Goal: Task Accomplishment & Management: Manage account settings

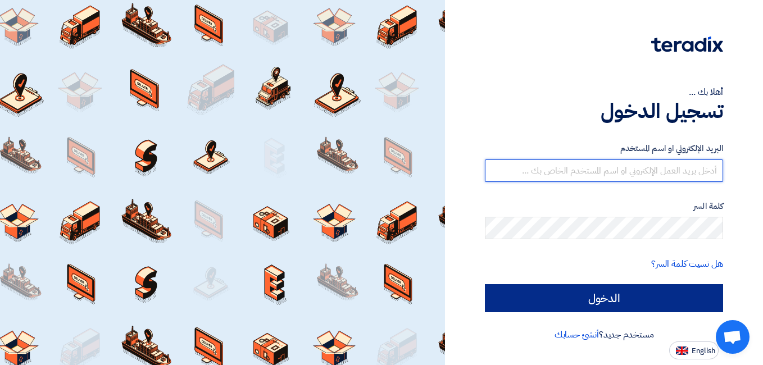
type input "[EMAIL_ADDRESS][PERSON_NAME][DOMAIN_NAME]"
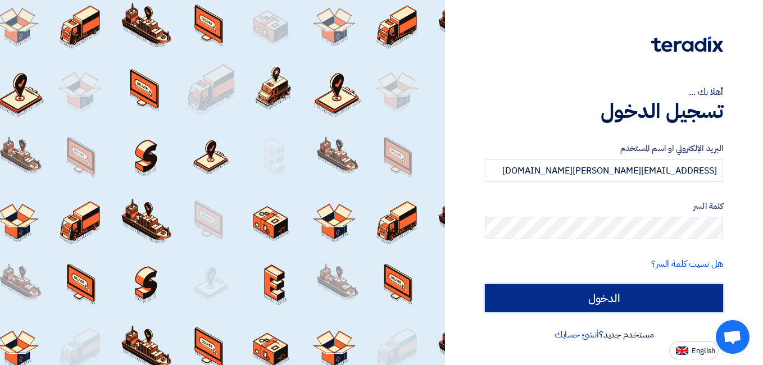
click at [595, 293] on input "الدخول" at bounding box center [604, 298] width 238 height 28
type input "Sign in"
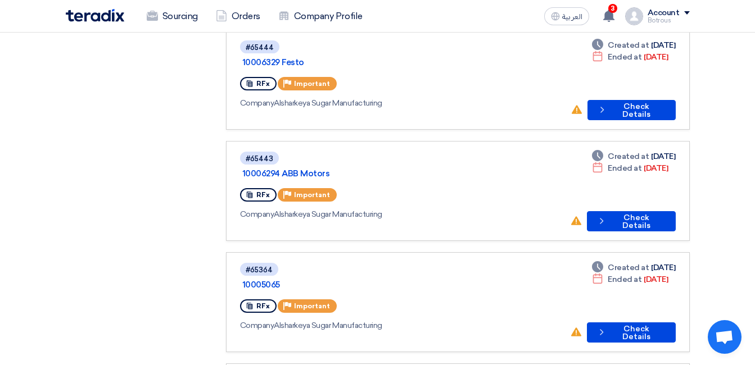
scroll to position [775, 0]
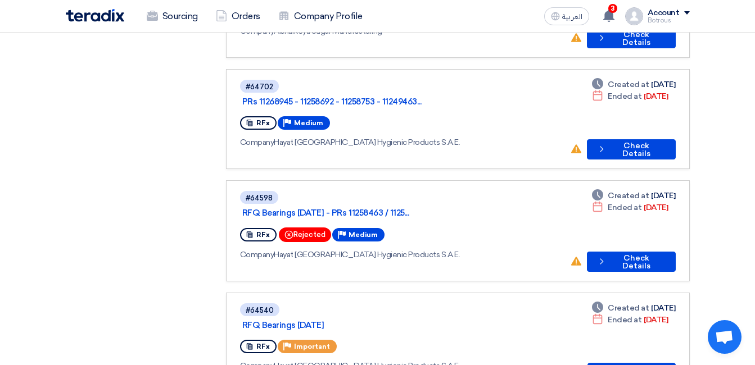
scroll to position [737, 0]
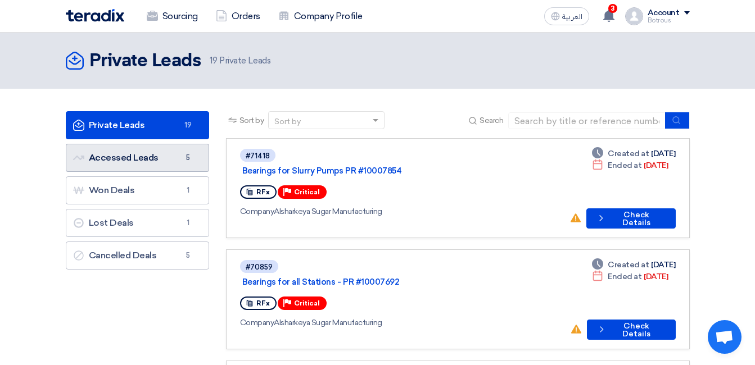
click at [190, 167] on link "Accessed Leads Accessed Leads 5" at bounding box center [137, 158] width 143 height 28
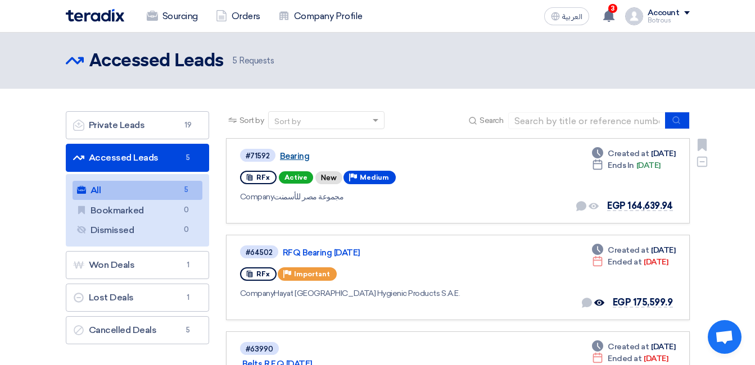
click at [300, 158] on link "Bearing" at bounding box center [420, 156] width 281 height 10
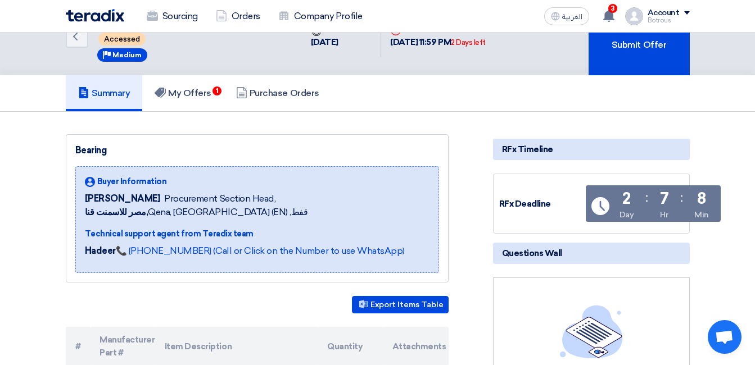
scroll to position [34, 0]
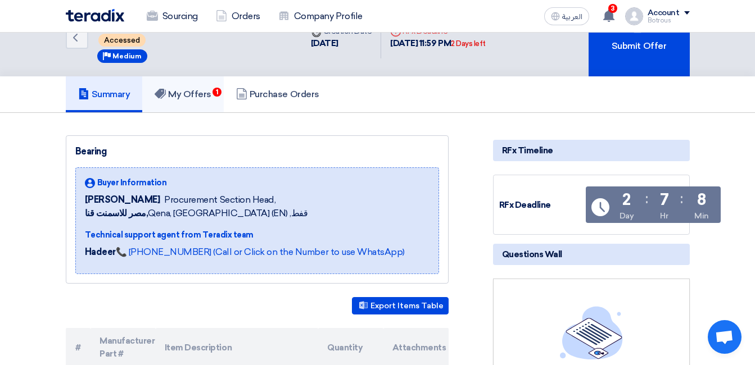
click at [202, 98] on h5 "My Offers 1" at bounding box center [183, 94] width 57 height 11
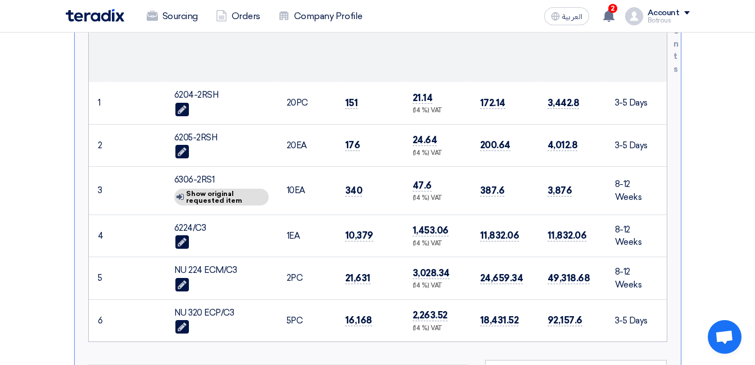
scroll to position [410, 0]
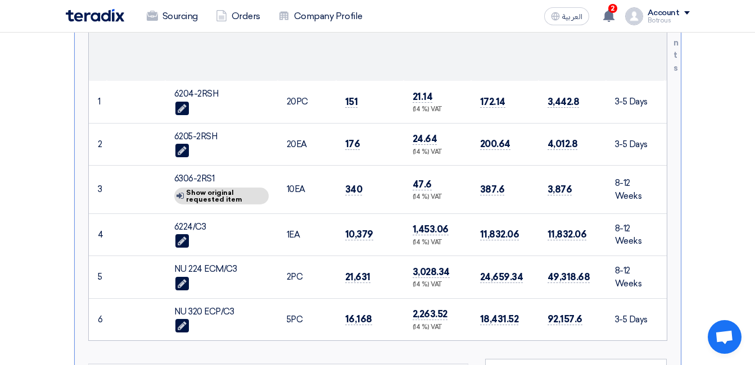
drag, startPoint x: 235, startPoint y: 266, endPoint x: 174, endPoint y: 266, distance: 61.2
click at [174, 266] on div "NU 224 ECM/C3" at bounding box center [221, 269] width 94 height 13
copy div "NU 224 ECM/C3"
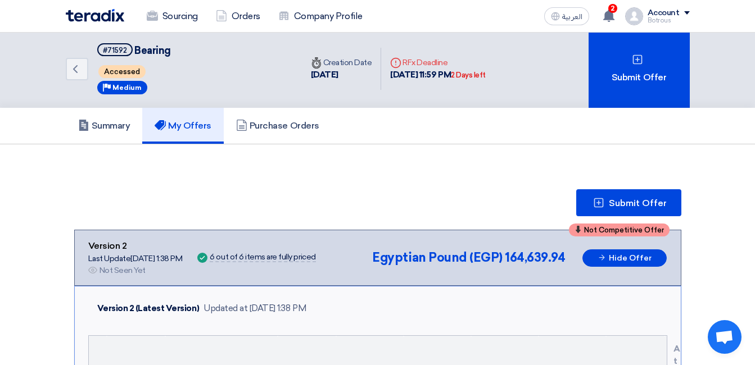
scroll to position [0, 0]
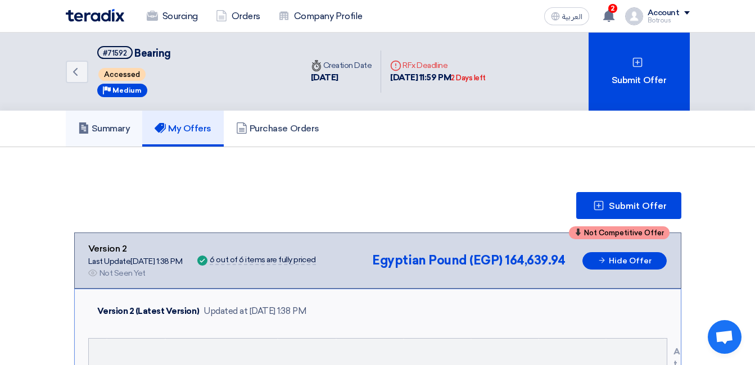
click at [101, 128] on h5 "Summary" at bounding box center [104, 128] width 52 height 11
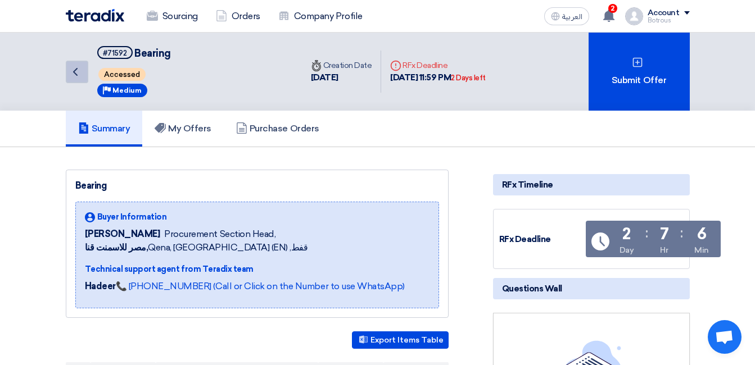
click at [77, 75] on use at bounding box center [75, 72] width 4 height 8
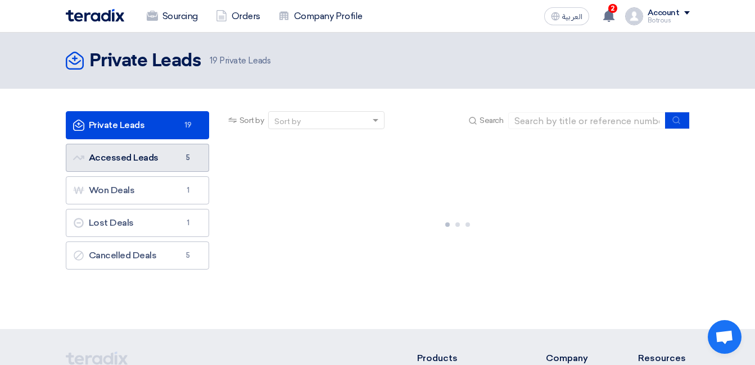
click at [182, 158] on span "5" at bounding box center [187, 157] width 13 height 11
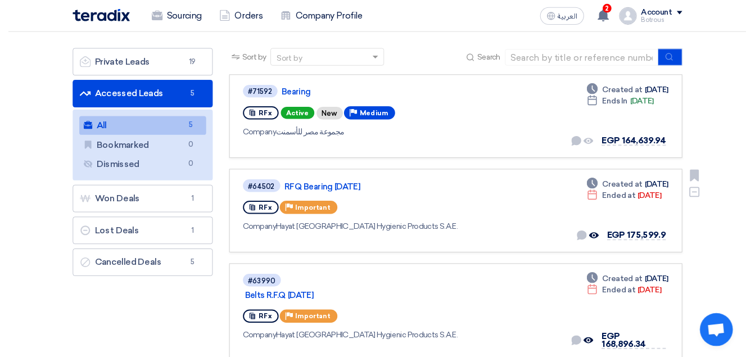
scroll to position [61, 0]
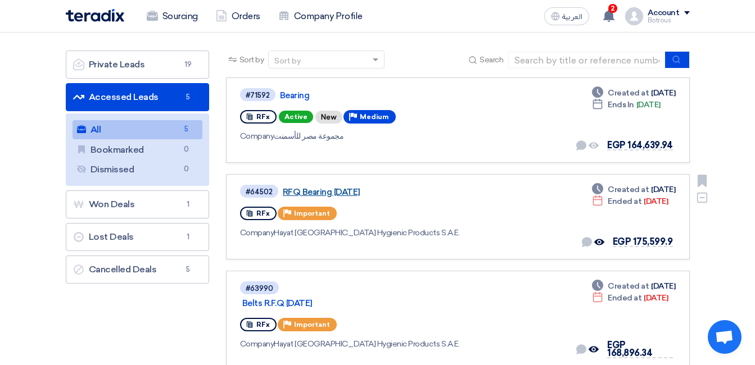
click at [357, 194] on link "RFQ Bearing [DATE]" at bounding box center [423, 192] width 281 height 10
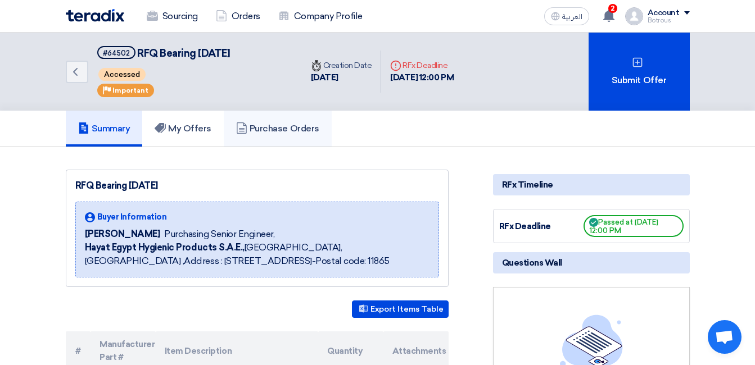
click at [283, 129] on h5 "Purchase Orders" at bounding box center [277, 128] width 83 height 11
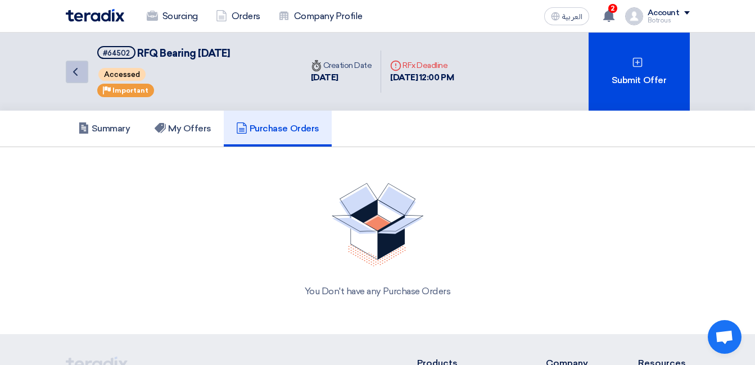
click at [76, 73] on icon "Back" at bounding box center [75, 71] width 13 height 13
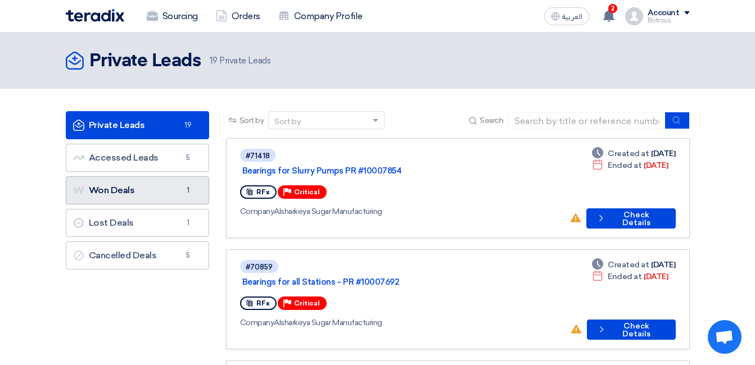
click at [178, 184] on link "Won Deals Won Deals 1" at bounding box center [137, 190] width 143 height 28
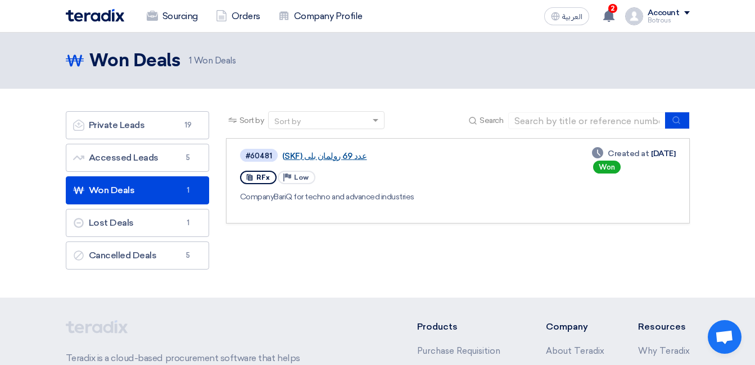
click at [311, 156] on link "عدد 69 رولمان بلى (SKF)" at bounding box center [422, 156] width 281 height 10
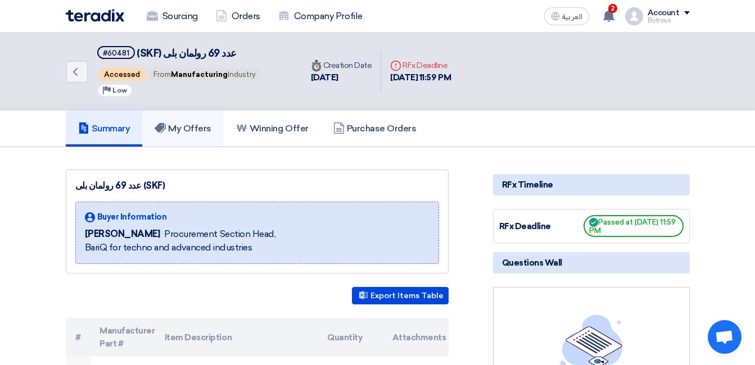
click at [199, 120] on link "My Offers" at bounding box center [182, 129] width 81 height 36
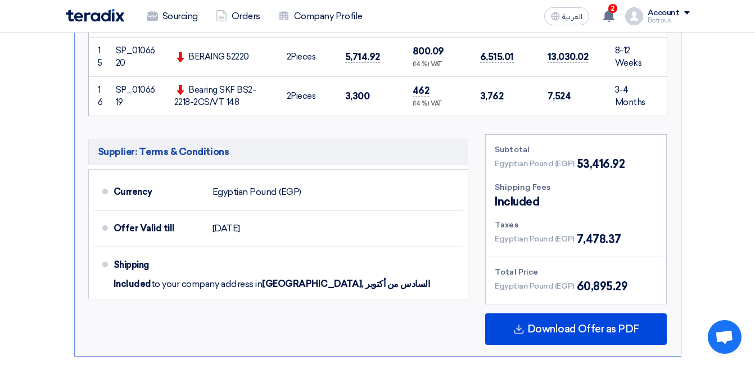
scroll to position [1028, 0]
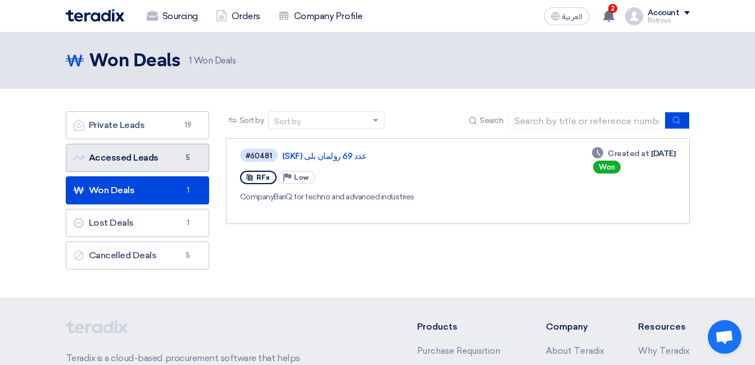
click at [106, 151] on link "Accessed Leads Accessed Leads 5" at bounding box center [137, 158] width 143 height 28
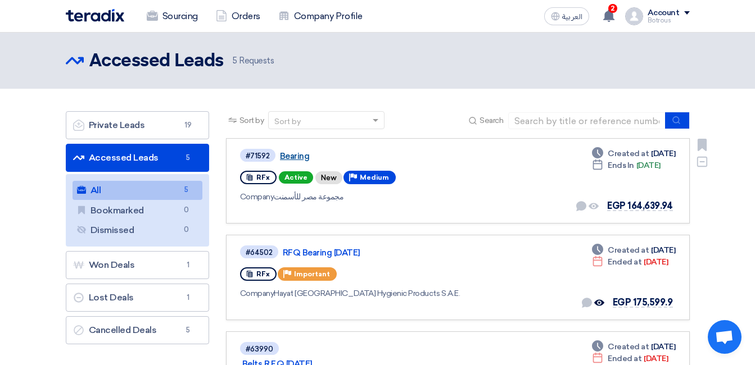
click at [293, 156] on link "Bearing" at bounding box center [420, 156] width 281 height 10
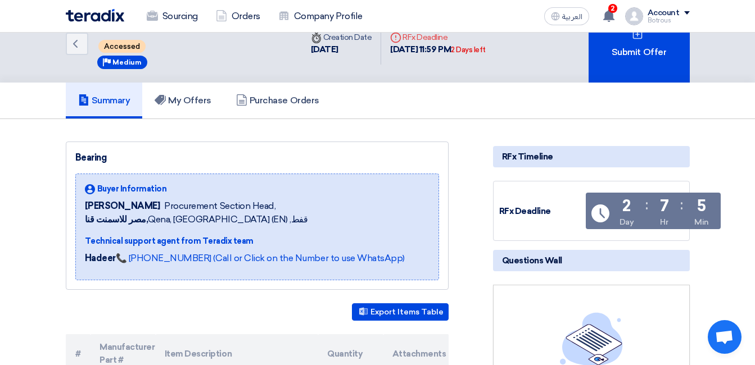
scroll to position [26, 0]
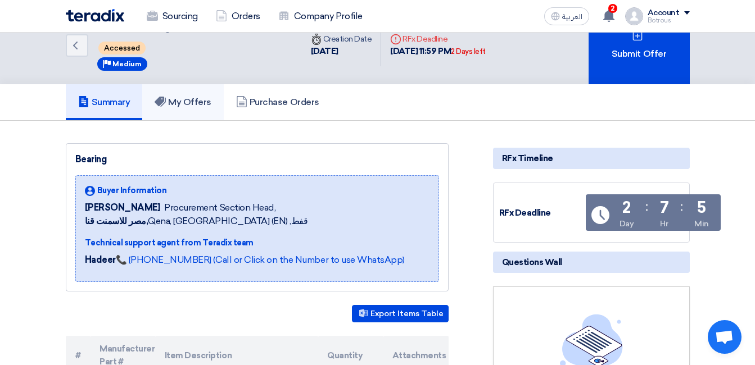
click at [199, 87] on link "My Offers" at bounding box center [182, 102] width 81 height 36
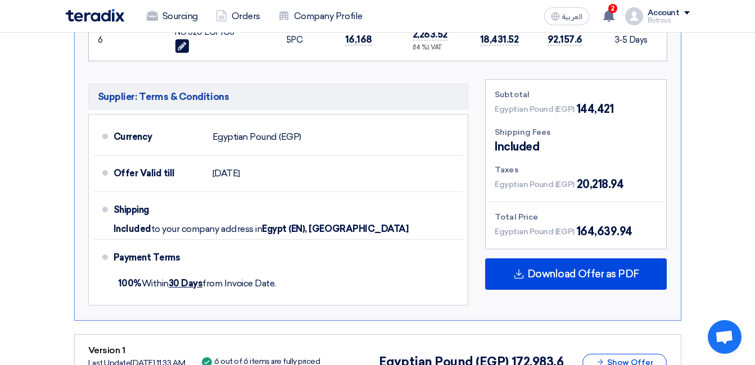
scroll to position [782, 0]
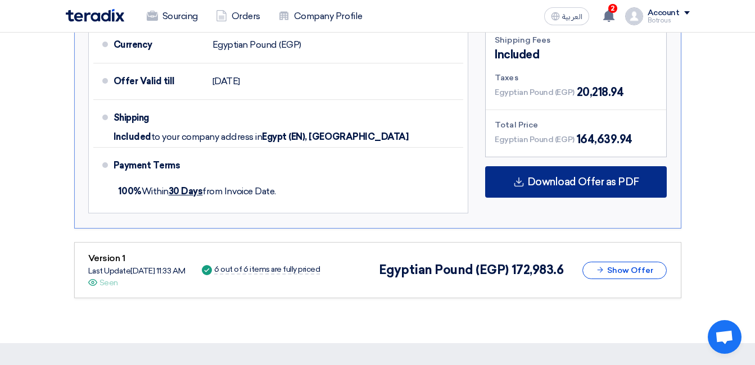
click at [544, 191] on div "Download Offer as PDF" at bounding box center [575, 181] width 181 height 31
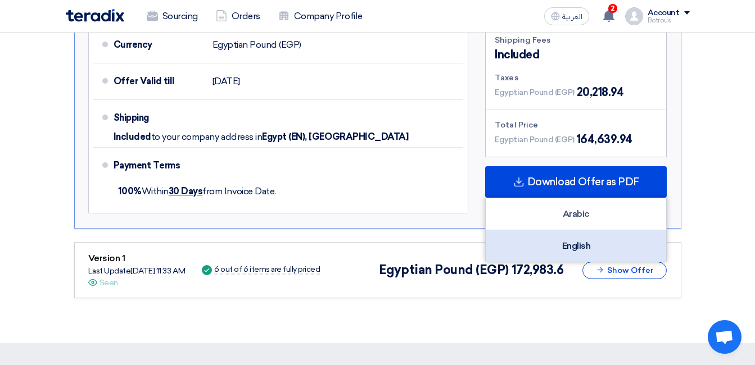
click at [566, 241] on div "English" at bounding box center [575, 245] width 180 height 31
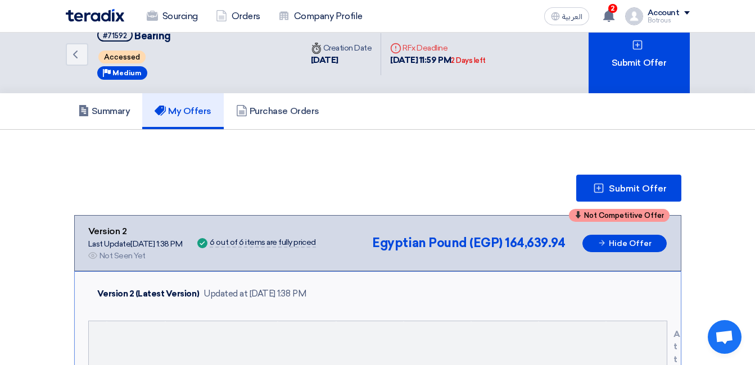
scroll to position [0, 0]
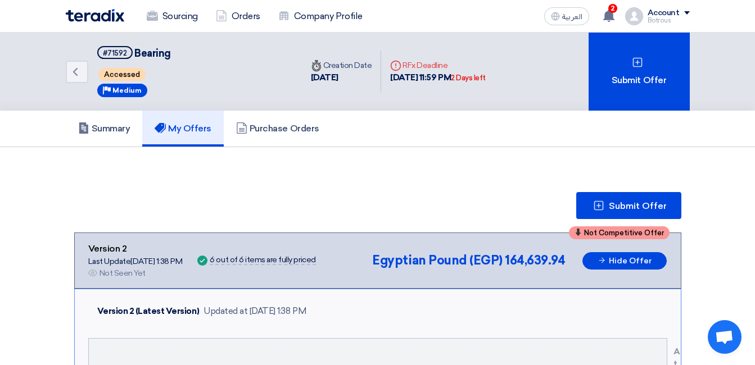
click at [75, 60] on div "Back #71592 Bearing Accessed Priority Medium" at bounding box center [184, 72] width 236 height 78
click at [74, 70] on icon "Back" at bounding box center [75, 71] width 13 height 13
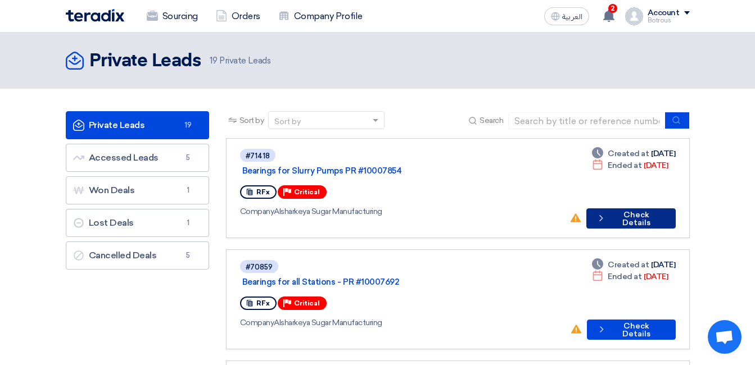
click at [610, 210] on button "Check details Check Details" at bounding box center [630, 218] width 89 height 20
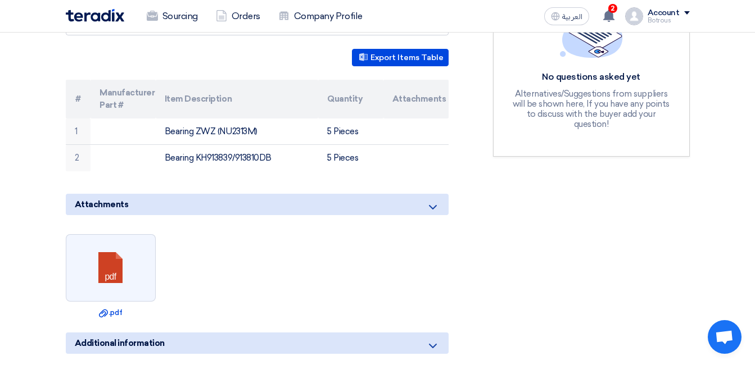
scroll to position [374, 0]
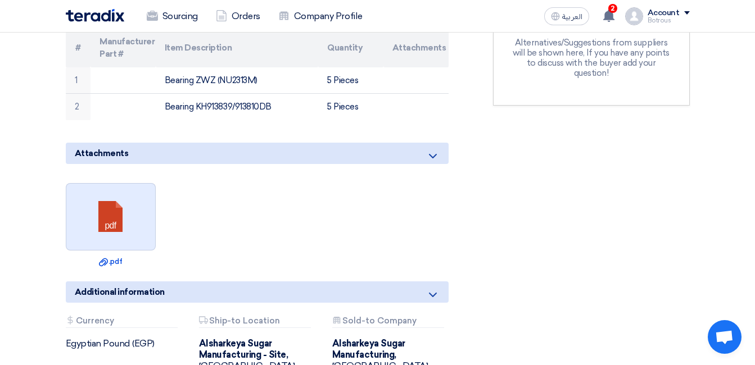
click at [118, 186] on link at bounding box center [111, 217] width 90 height 67
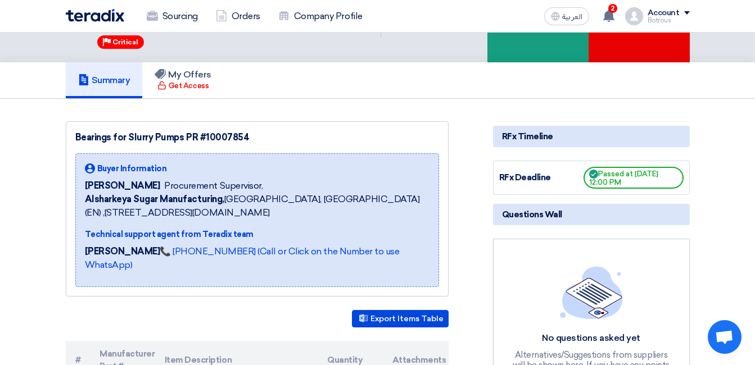
scroll to position [60, 0]
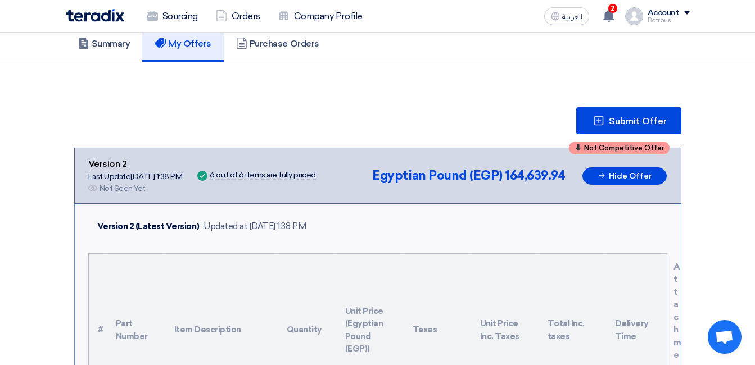
scroll to position [86, 0]
